Goal: Task Accomplishment & Management: Manage account settings

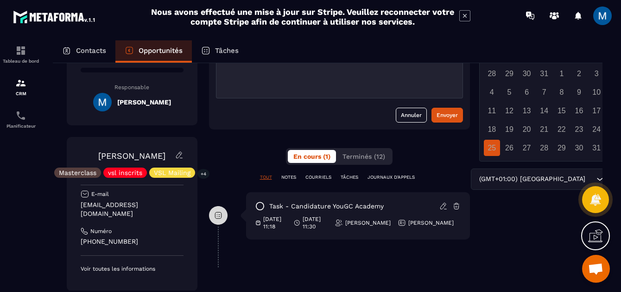
scroll to position [101, 0]
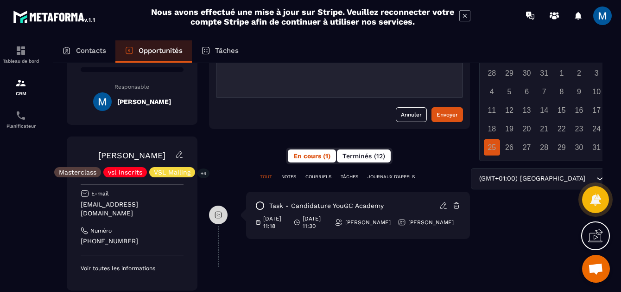
click at [356, 158] on span "Terminés (12)" at bounding box center [364, 155] width 43 height 7
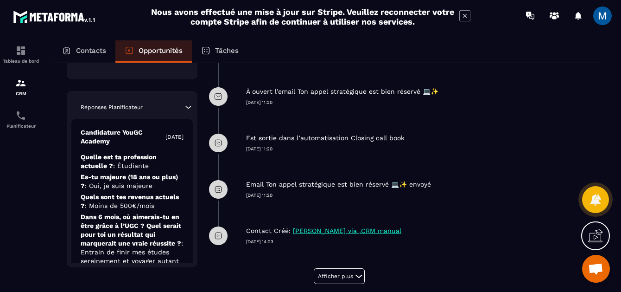
scroll to position [319, 0]
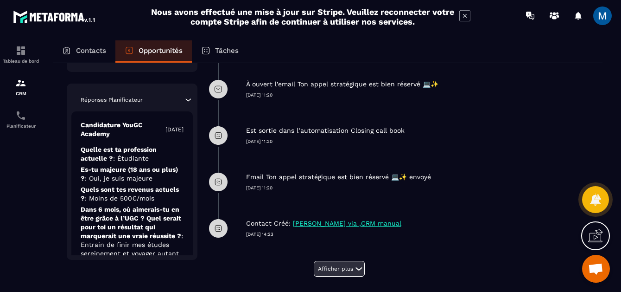
click at [333, 265] on button "Afficher plus" at bounding box center [339, 269] width 51 height 16
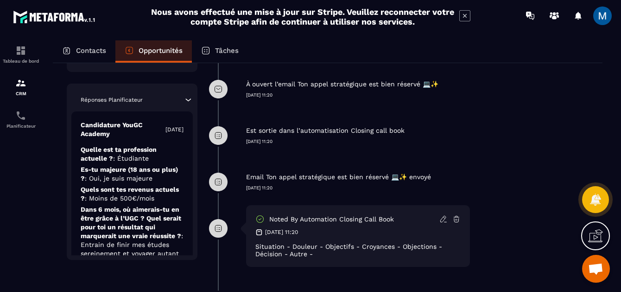
scroll to position [343, 0]
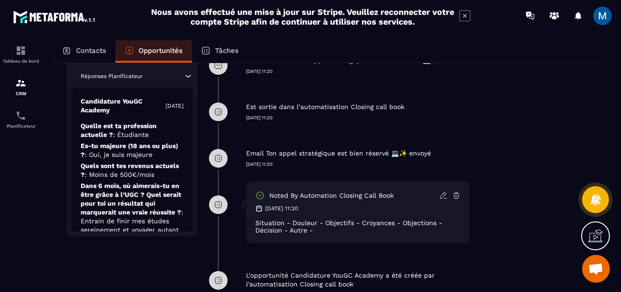
click at [262, 196] on icon at bounding box center [259, 195] width 9 height 9
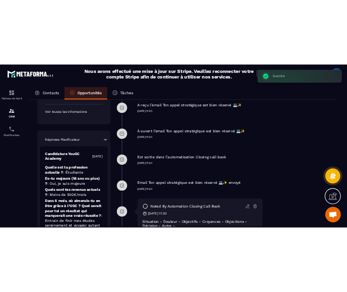
scroll to position [344, 0]
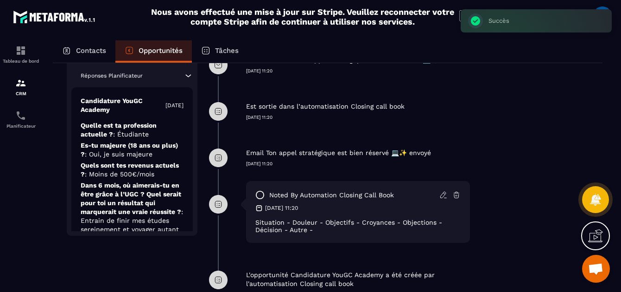
click at [441, 196] on icon at bounding box center [444, 195] width 8 height 8
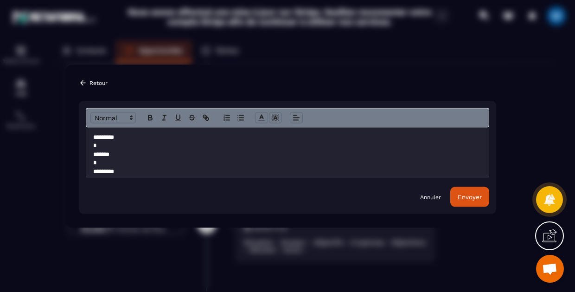
click at [463, 38] on section "**********" at bounding box center [287, 146] width 575 height 292
click at [83, 81] on icon "Modal window" at bounding box center [83, 82] width 8 height 8
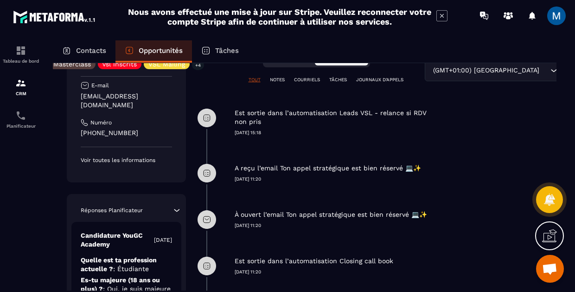
scroll to position [0, 0]
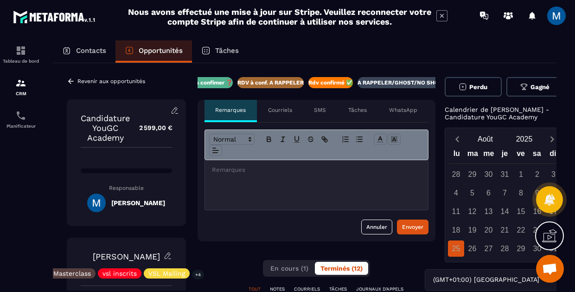
click at [420, 83] on p "A RAPPELER/GHOST/NO SHOW✖️" at bounding box center [405, 82] width 94 height 7
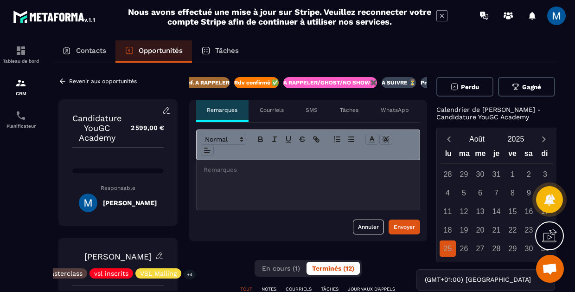
click at [335, 173] on p at bounding box center [308, 170] width 209 height 8
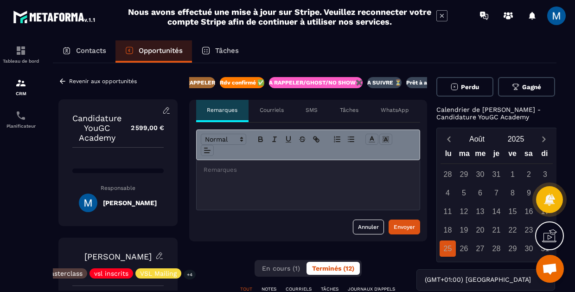
scroll to position [0, 235]
click at [399, 227] on div "Envoyer" at bounding box center [404, 226] width 21 height 9
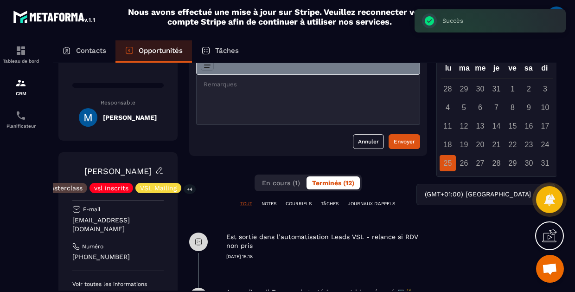
scroll to position [0, 8]
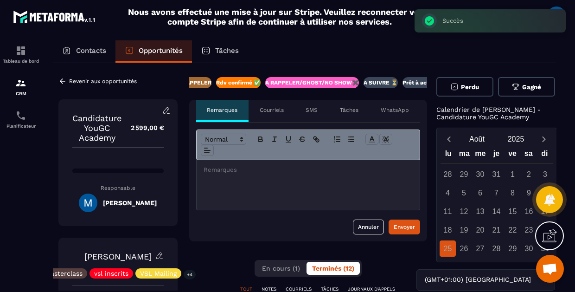
click at [66, 77] on icon at bounding box center [62, 81] width 8 height 8
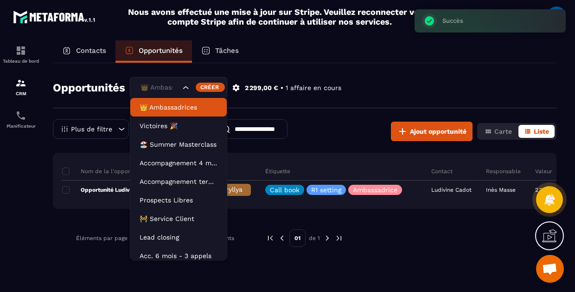
click at [183, 85] on icon "Search for option" at bounding box center [185, 87] width 9 height 9
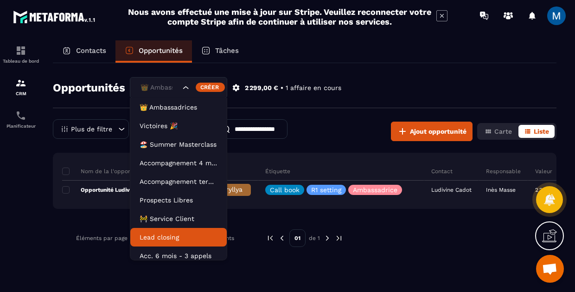
click at [172, 230] on li "Lead closing" at bounding box center [178, 237] width 96 height 19
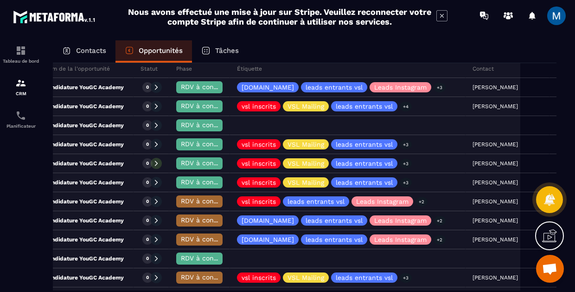
scroll to position [102, 0]
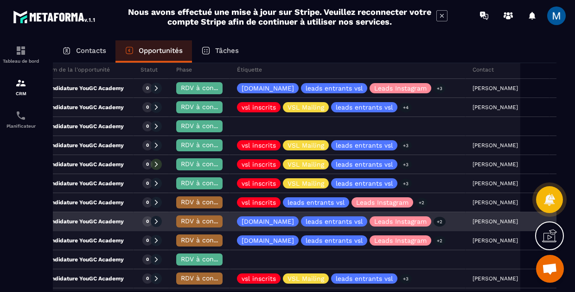
click at [128, 226] on div "Candidature YouGC Academy" at bounding box center [80, 221] width 108 height 19
